Goal: Information Seeking & Learning: Learn about a topic

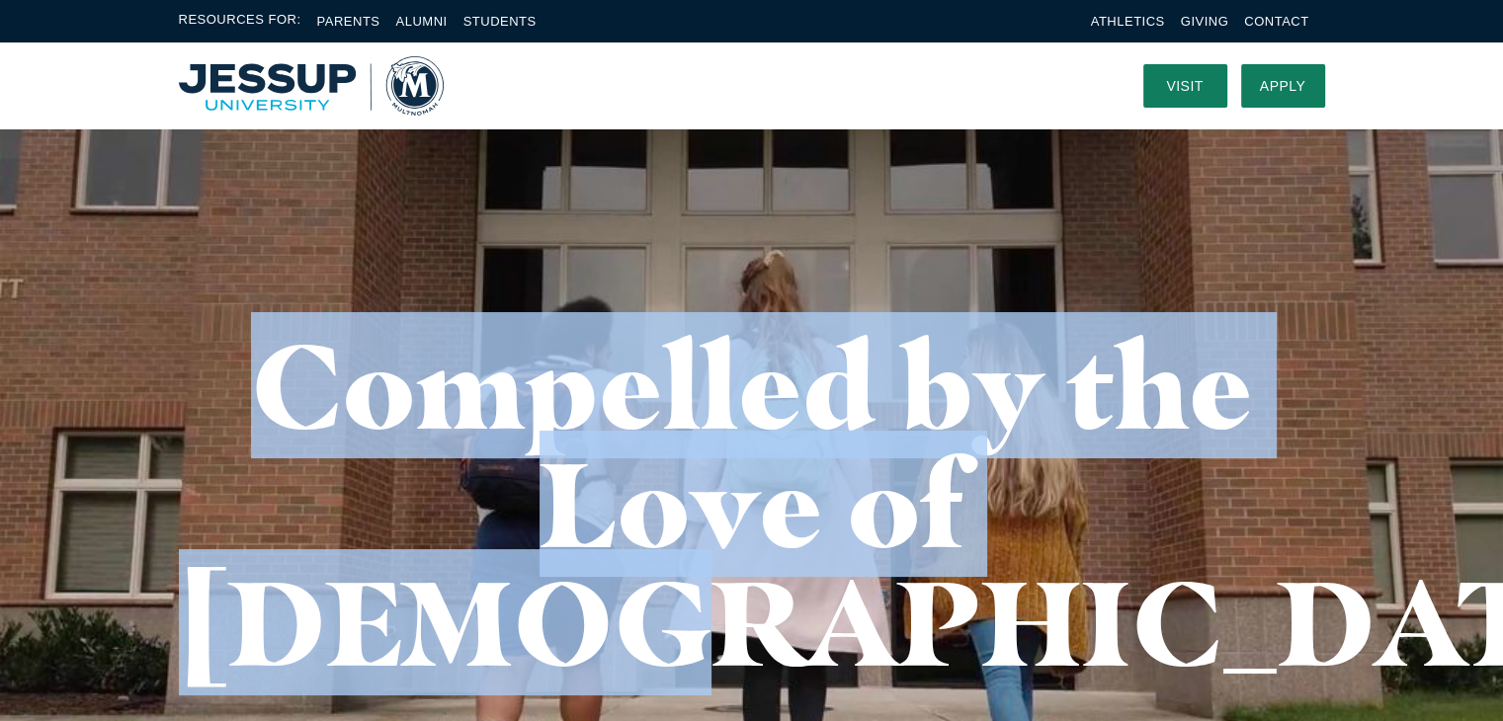
drag, startPoint x: 326, startPoint y: 404, endPoint x: 1170, endPoint y: 506, distance: 850.0
click at [1149, 518] on h1 "Compelled by the Love of [DEMOGRAPHIC_DATA]" at bounding box center [752, 504] width 1146 height 356
click at [1170, 504] on h1 "Compelled by the Love of [DEMOGRAPHIC_DATA]" at bounding box center [752, 504] width 1146 height 356
click at [172, 516] on div "Compelled by the Love of [DEMOGRAPHIC_DATA]" at bounding box center [752, 503] width 1265 height 751
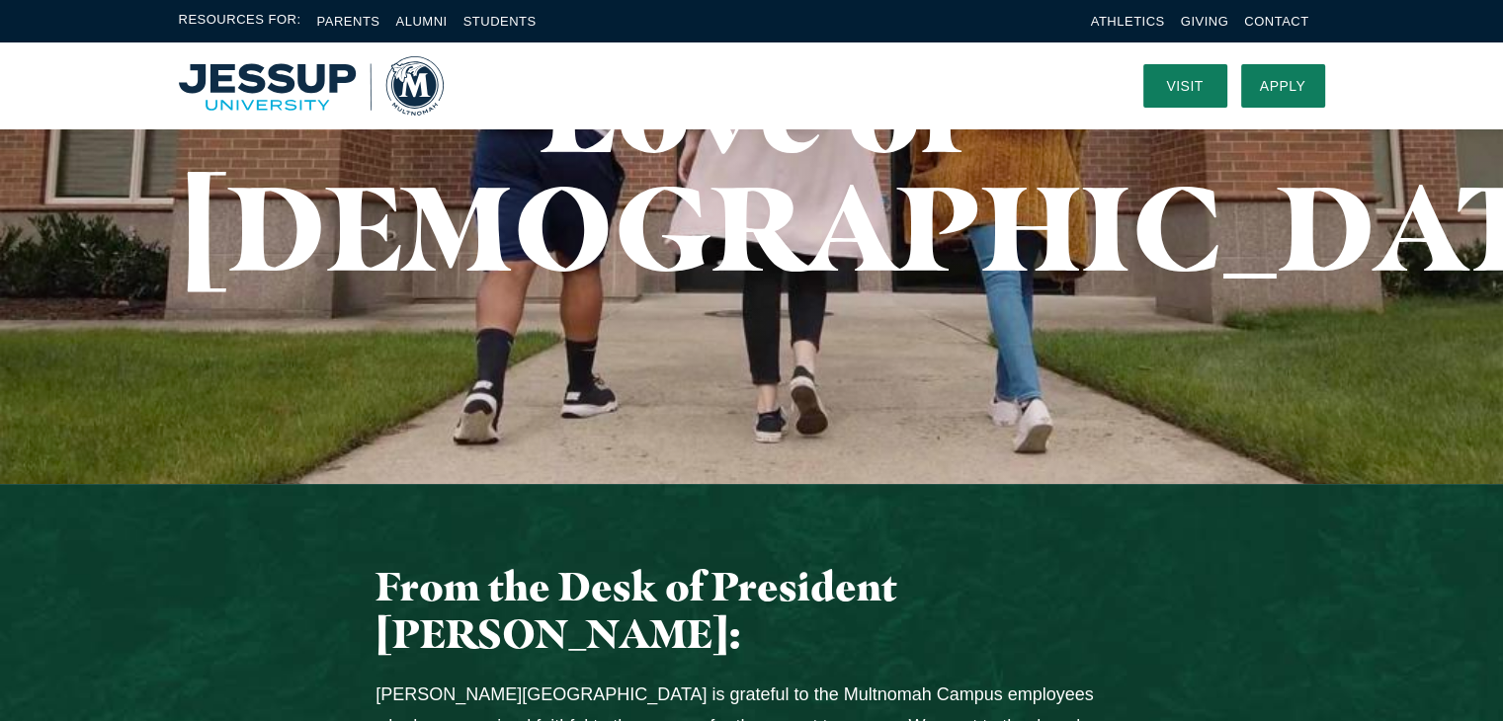
scroll to position [593, 0]
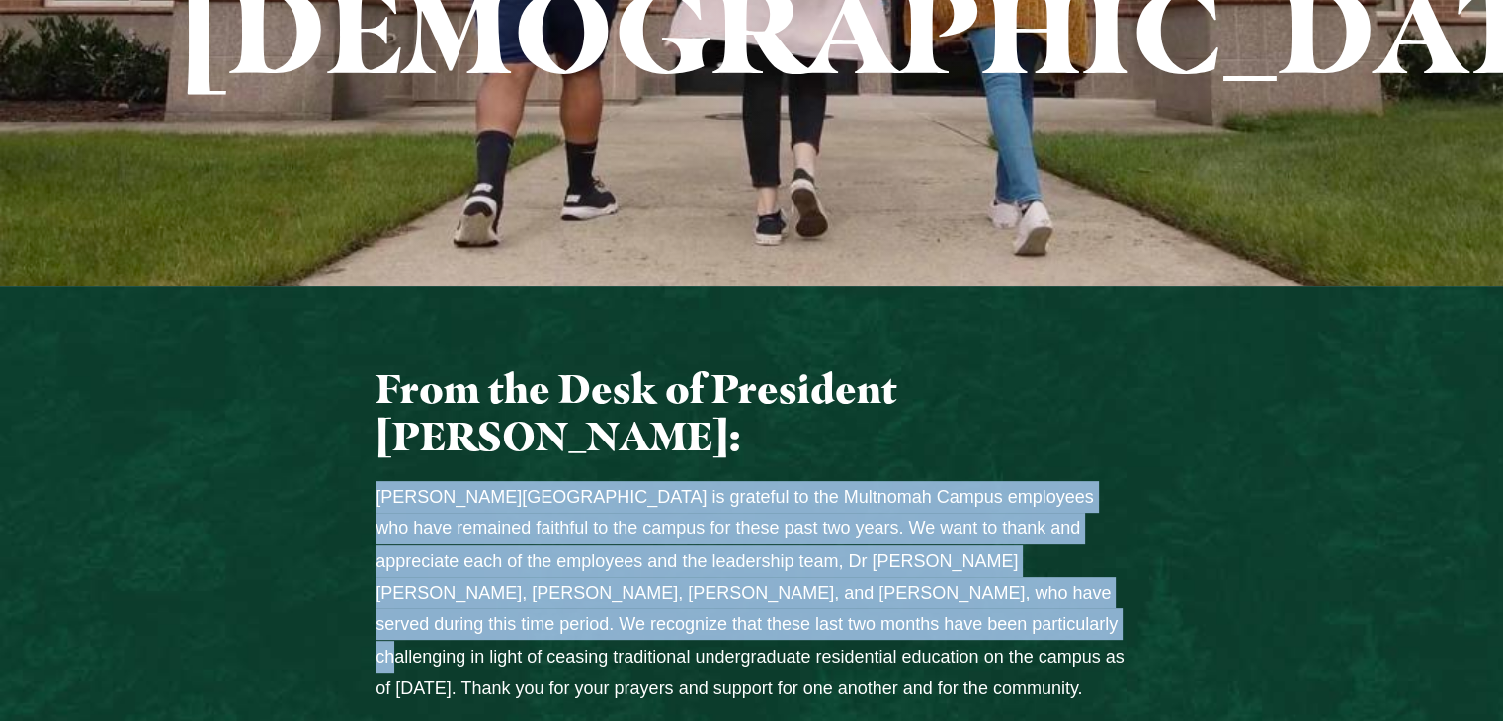
drag, startPoint x: 751, startPoint y: 424, endPoint x: 818, endPoint y: 521, distance: 117.9
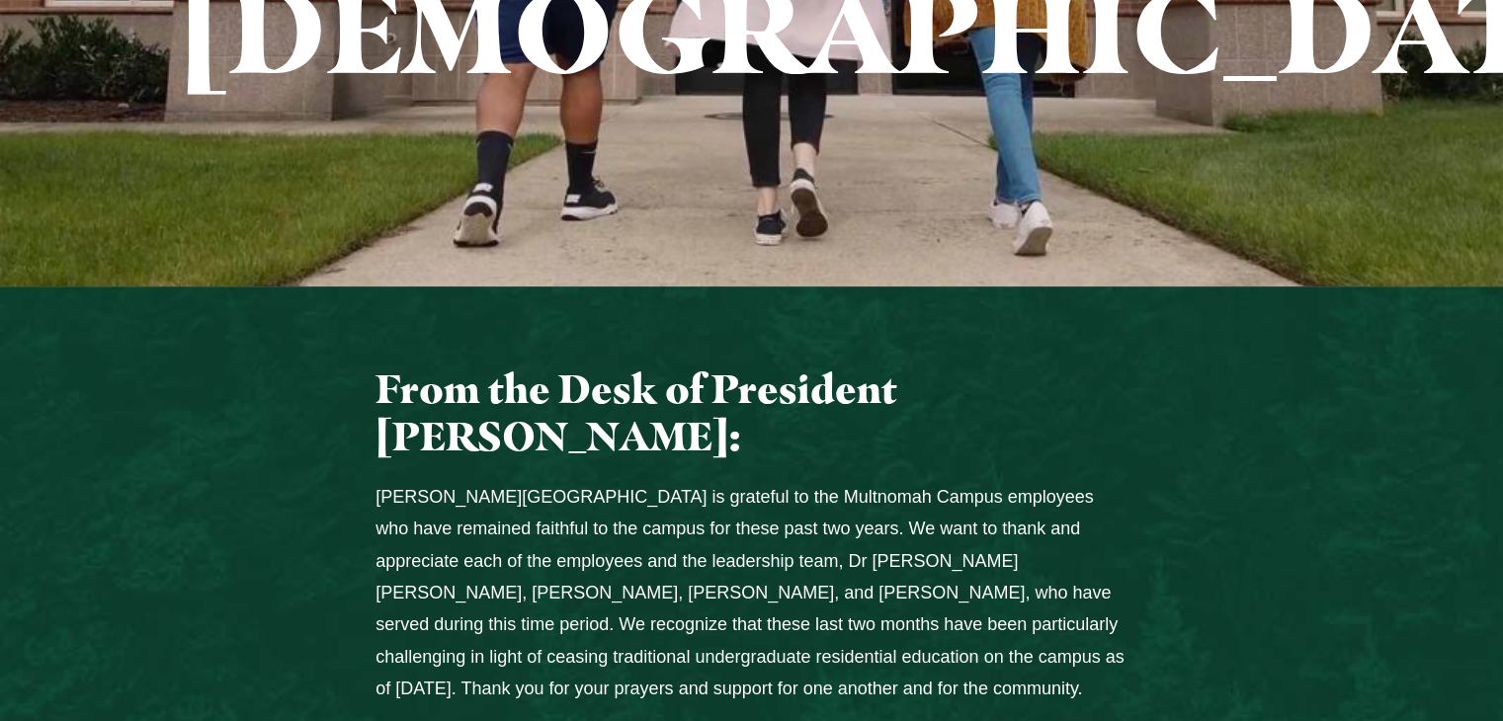
click at [888, 545] on p "[PERSON_NAME][GEOGRAPHIC_DATA] is grateful to the Multnomah Campus employees wh…" at bounding box center [751, 593] width 752 height 224
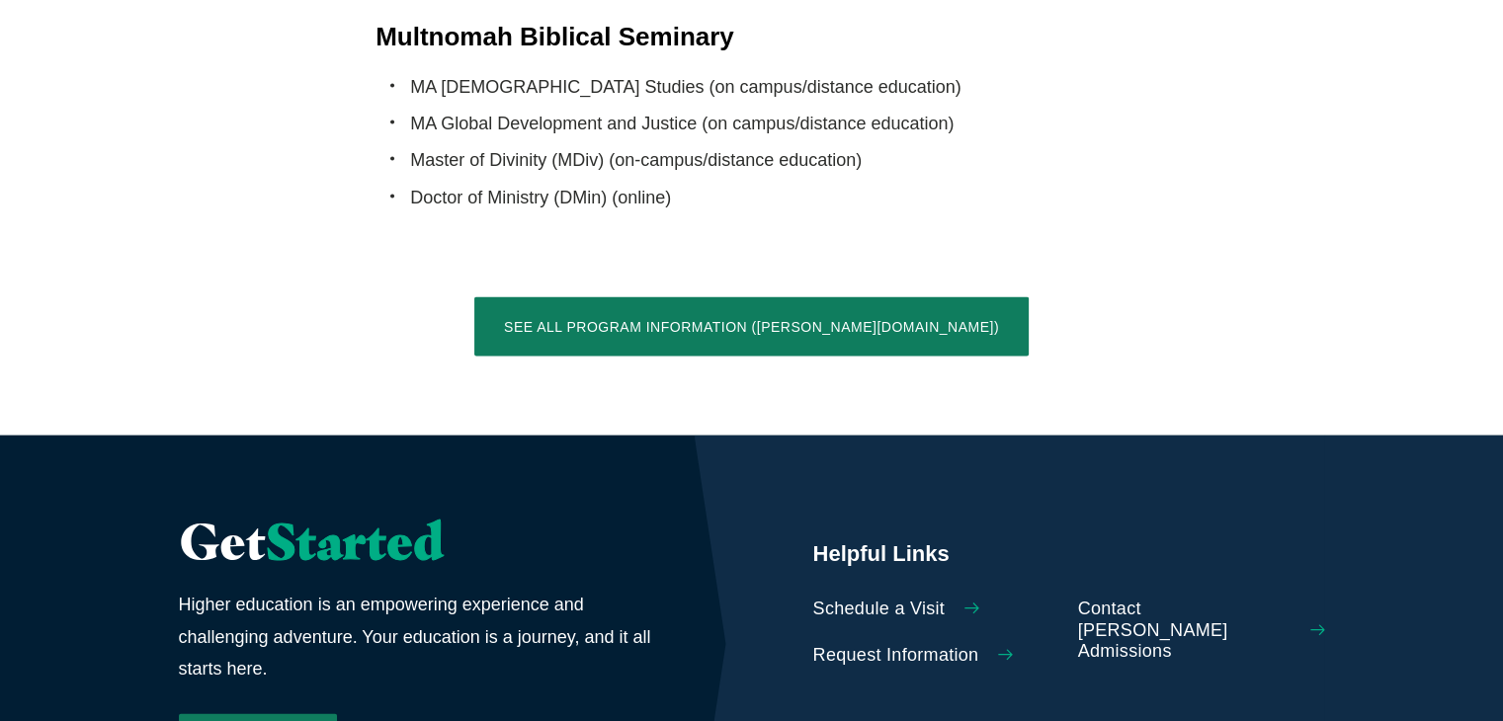
scroll to position [4865, 0]
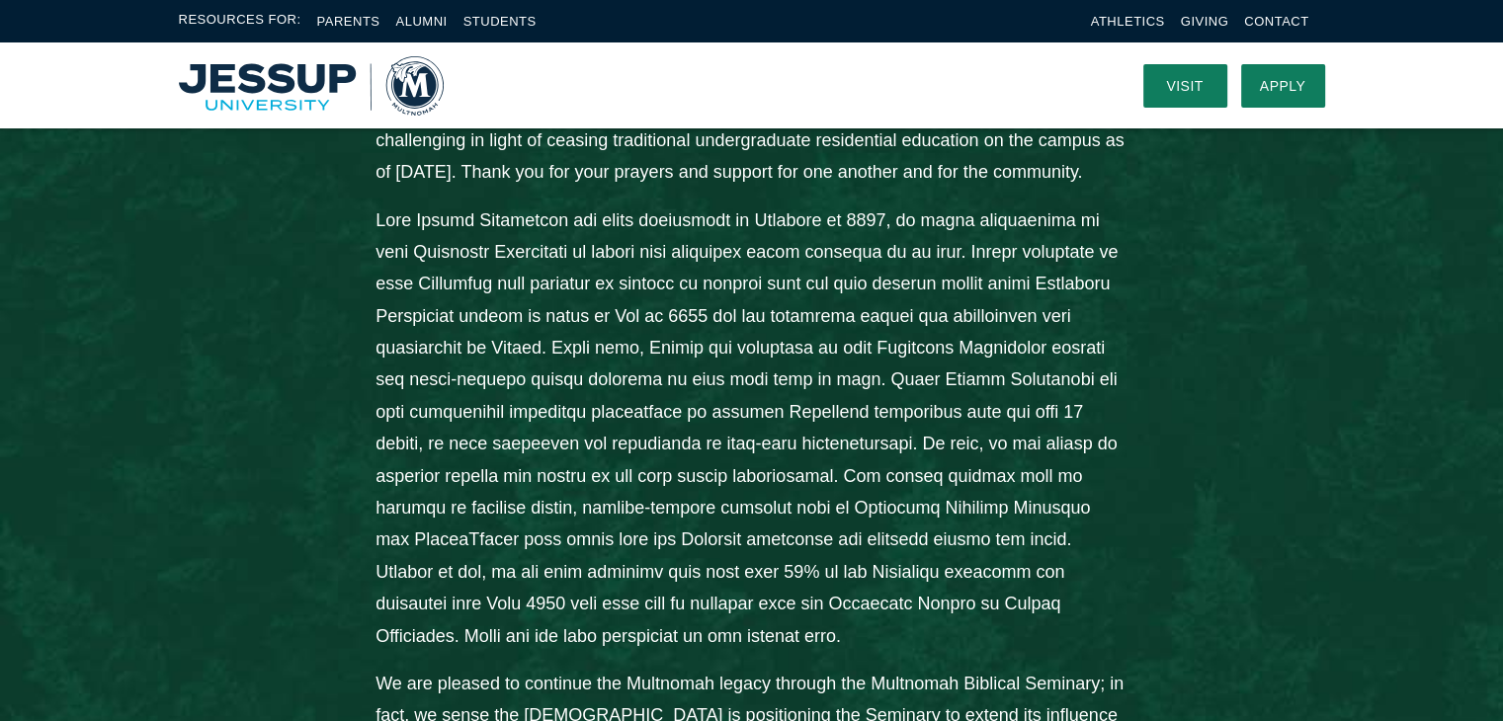
scroll to position [616, 0]
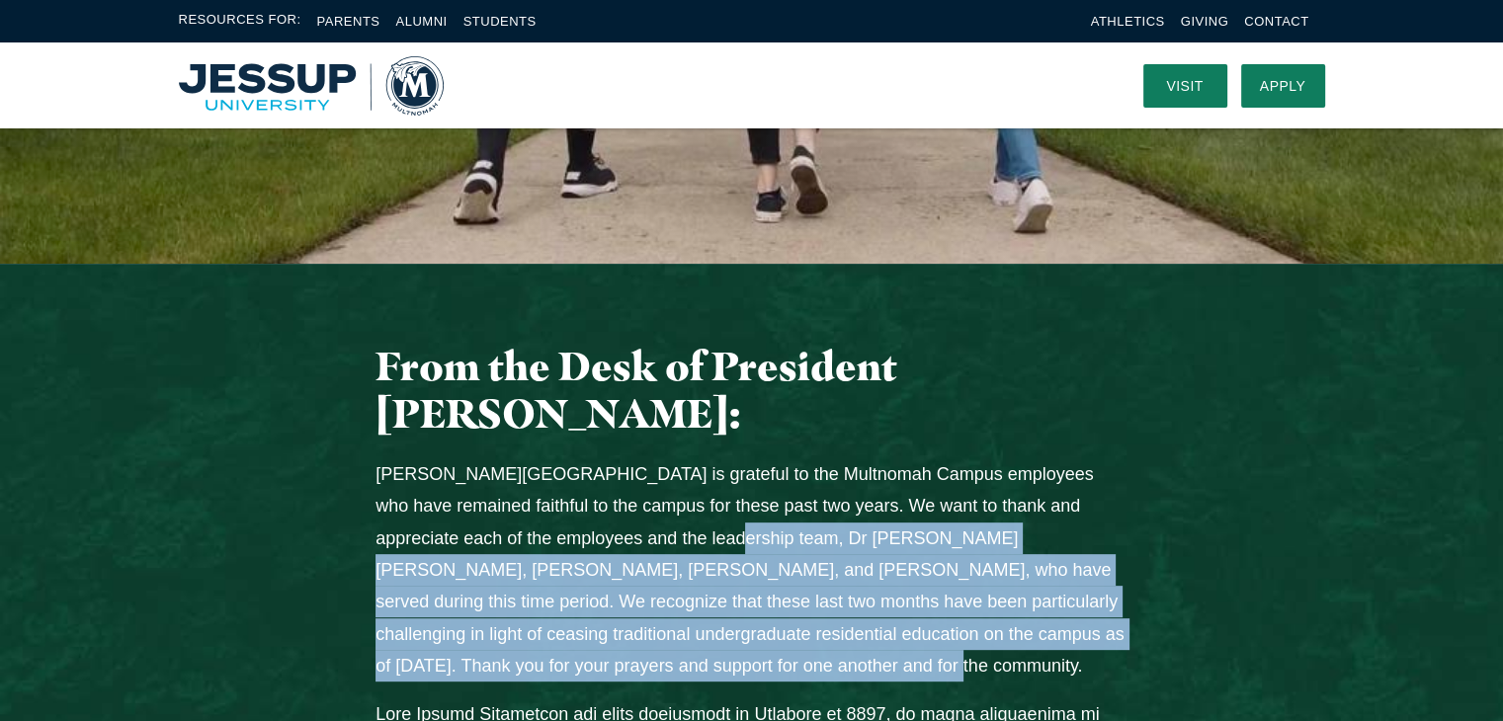
drag, startPoint x: 735, startPoint y: 421, endPoint x: 768, endPoint y: 554, distance: 137.3
click at [768, 554] on p "[PERSON_NAME][GEOGRAPHIC_DATA] is grateful to the Multnomah Campus employees wh…" at bounding box center [751, 570] width 752 height 224
click at [789, 546] on p "[PERSON_NAME][GEOGRAPHIC_DATA] is grateful to the Multnomah Campus employees wh…" at bounding box center [751, 570] width 752 height 224
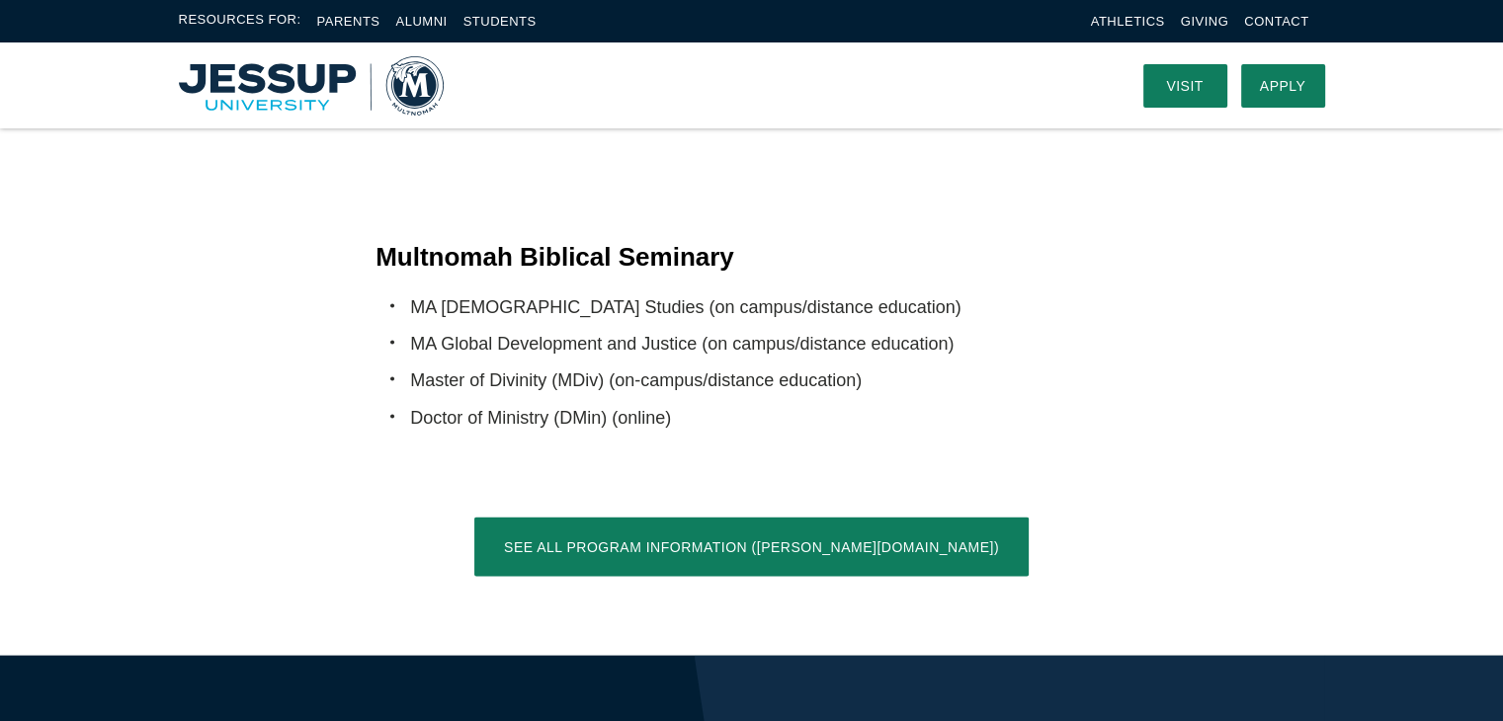
scroll to position [3557, 0]
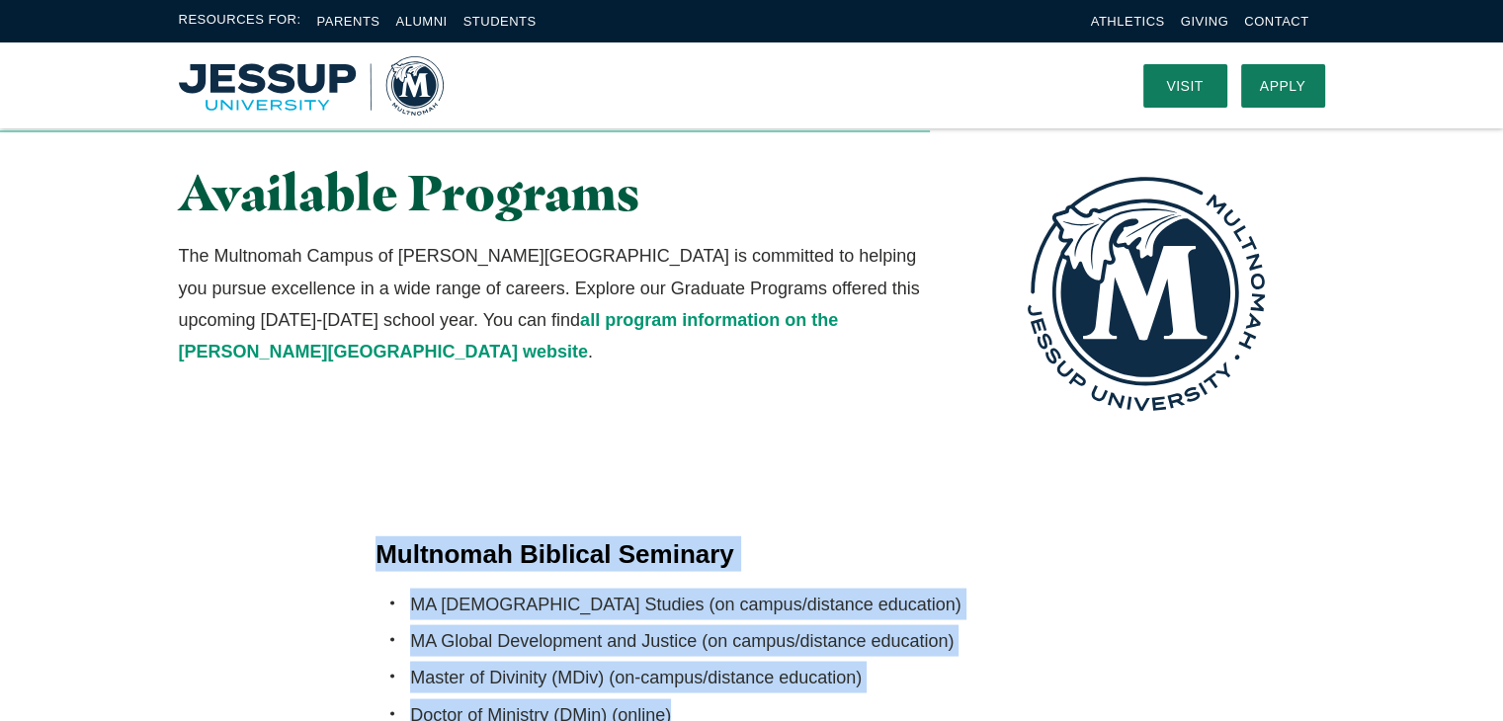
drag, startPoint x: 374, startPoint y: 195, endPoint x: 748, endPoint y: 365, distance: 411.3
click at [742, 536] on div "Multnomah Biblical Seminary MA Biblical Studies (on campus/distance education) …" at bounding box center [751, 636] width 789 height 200
click at [818, 699] on li "Doctor of Ministry (DMin) (online)" at bounding box center [768, 715] width 717 height 32
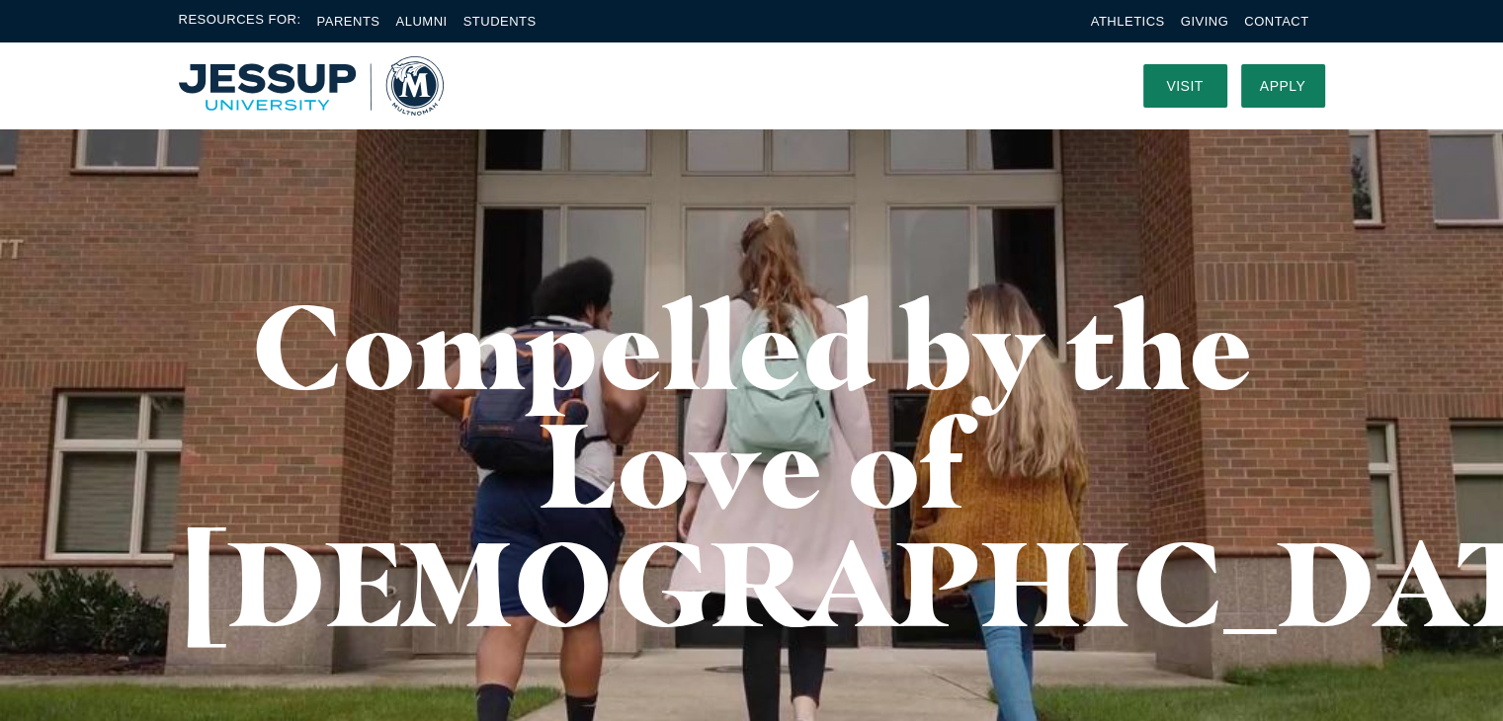
scroll to position [0, 0]
